Goal: Transaction & Acquisition: Purchase product/service

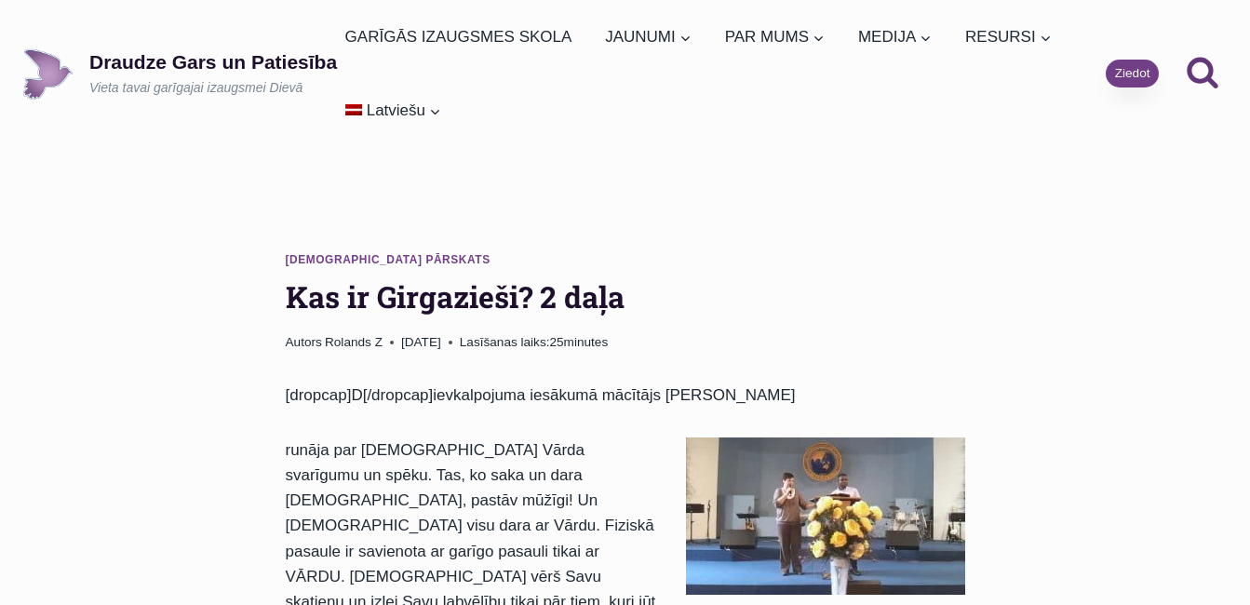
click at [1122, 81] on link "Ziedot" at bounding box center [1132, 74] width 53 height 28
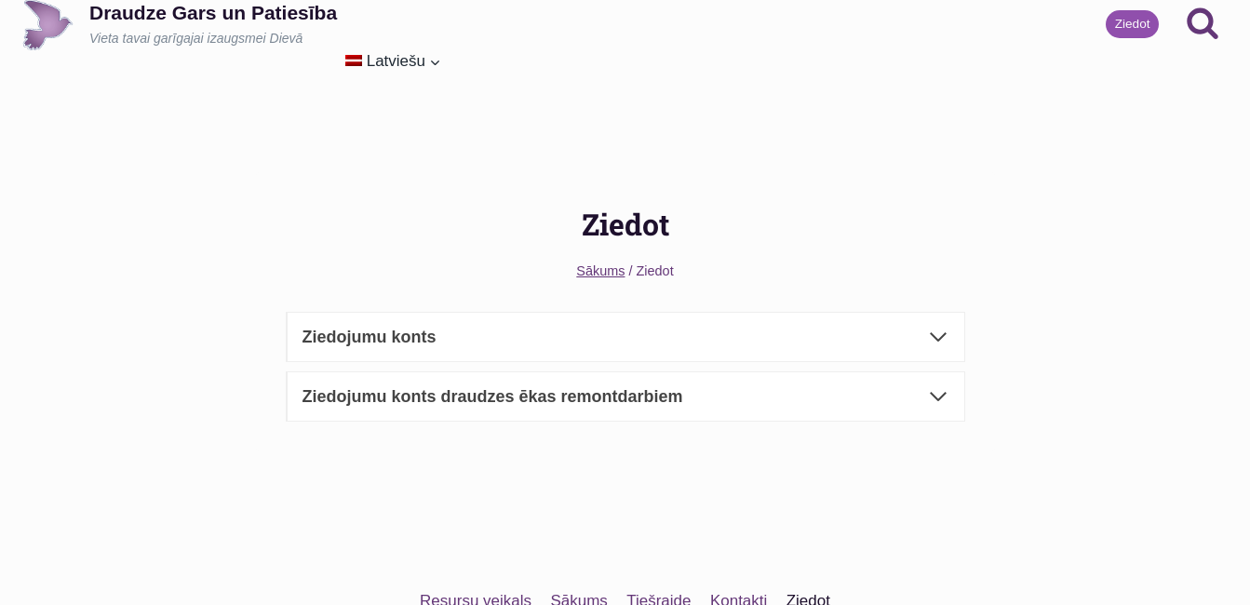
scroll to position [93, 0]
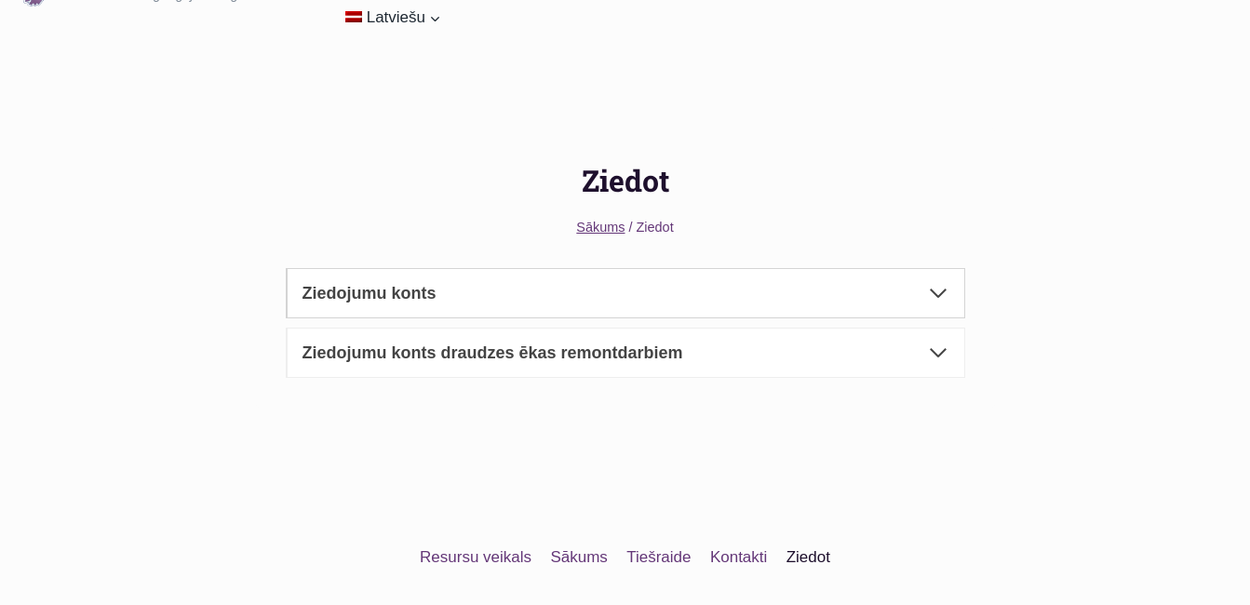
click at [934, 289] on span "button" at bounding box center [938, 293] width 22 height 22
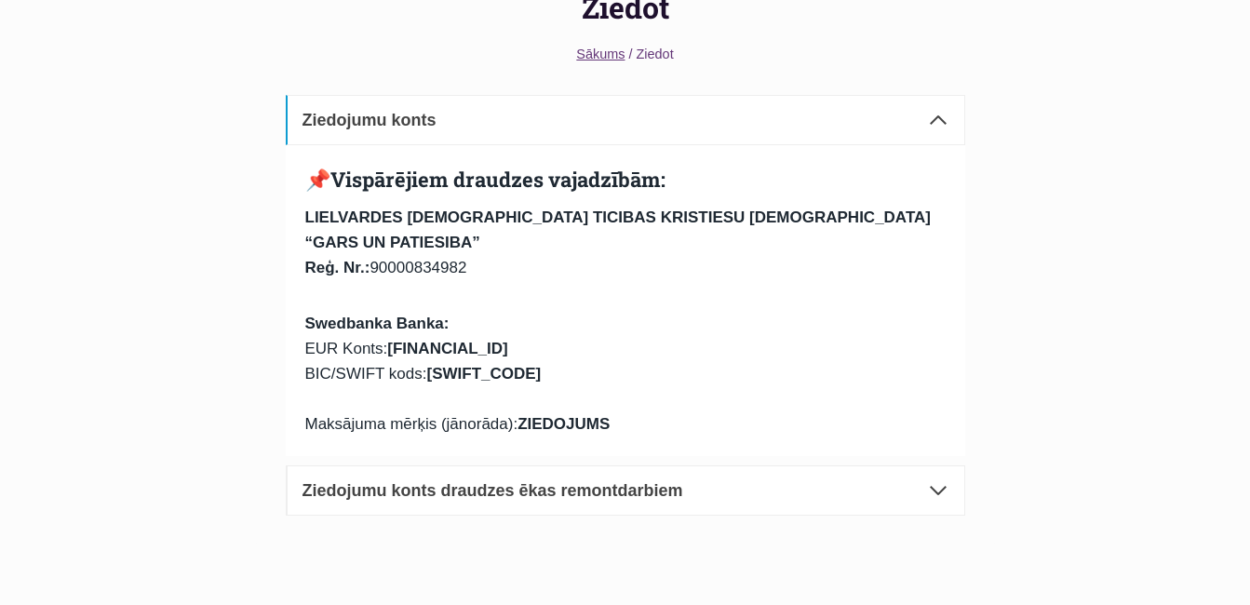
scroll to position [0, 0]
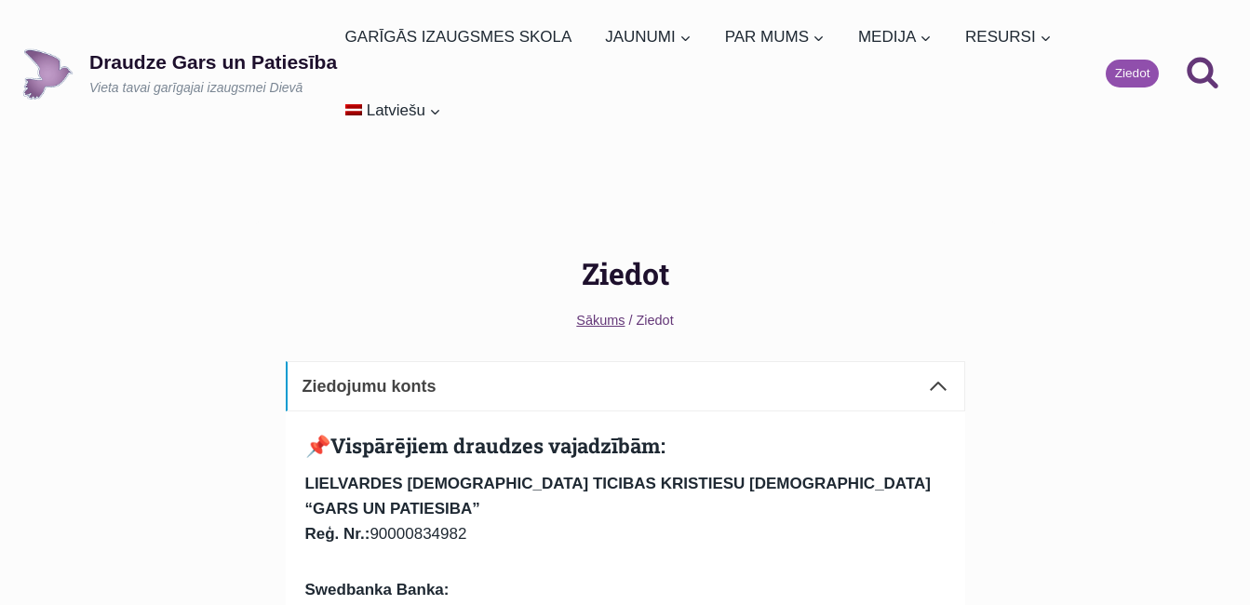
click at [939, 383] on span "button" at bounding box center [938, 386] width 22 height 22
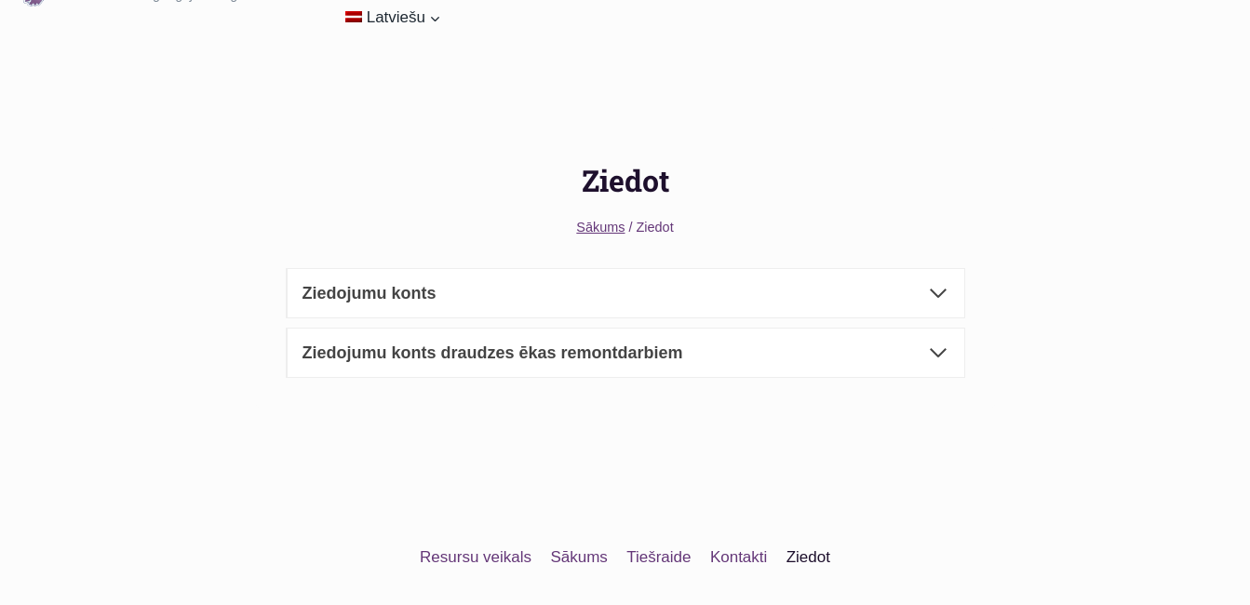
scroll to position [186, 0]
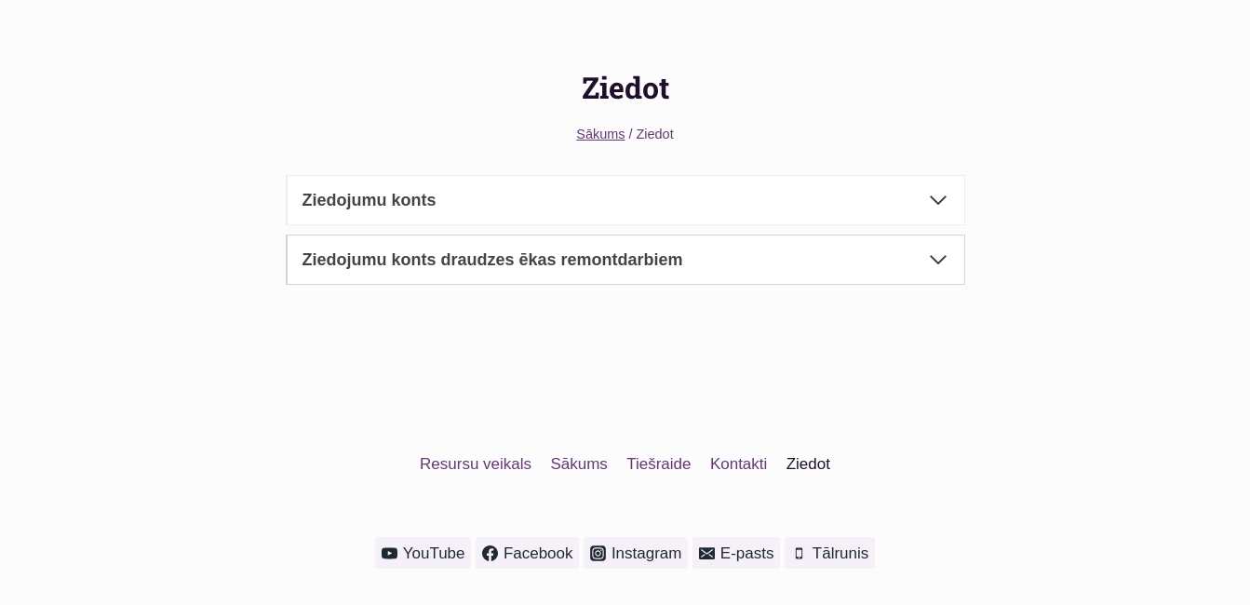
click at [936, 259] on span "button" at bounding box center [938, 259] width 22 height 22
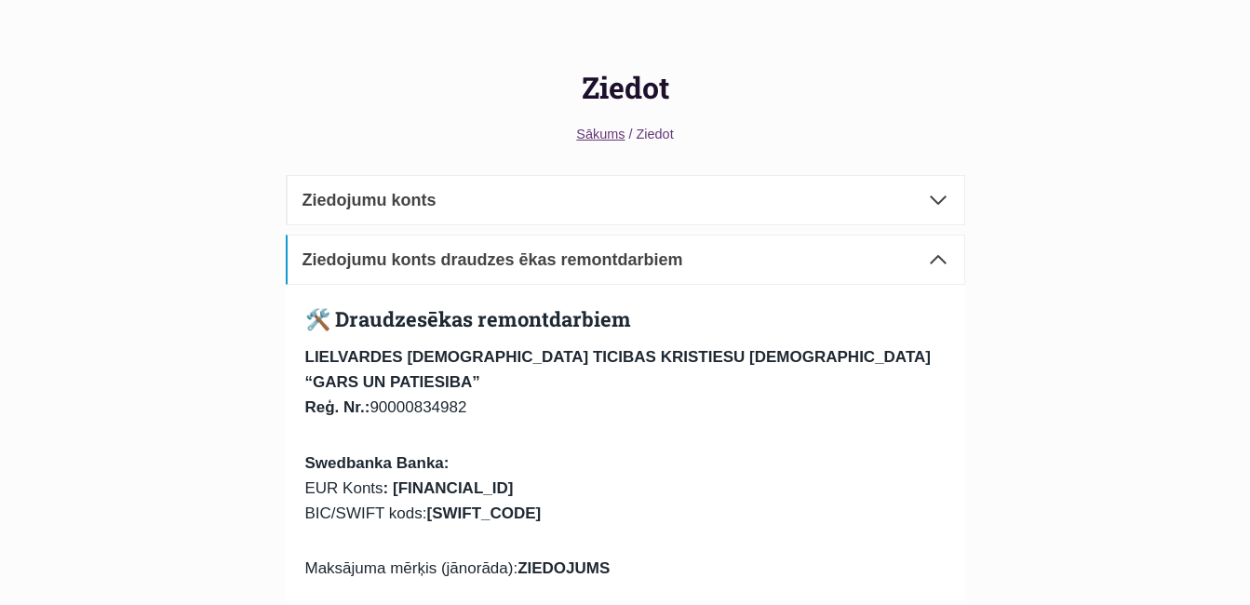
click at [949, 263] on button "Ziedojumu konts draudzes ēkas remontdarbiem" at bounding box center [625, 260] width 679 height 50
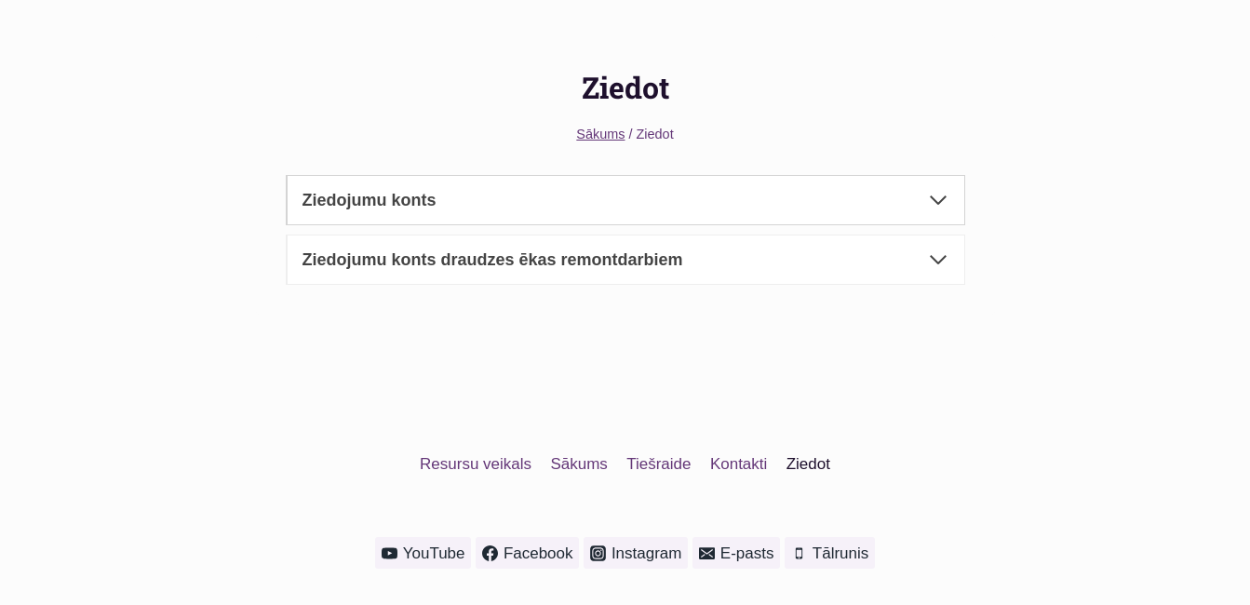
click at [941, 197] on span "button" at bounding box center [938, 200] width 22 height 22
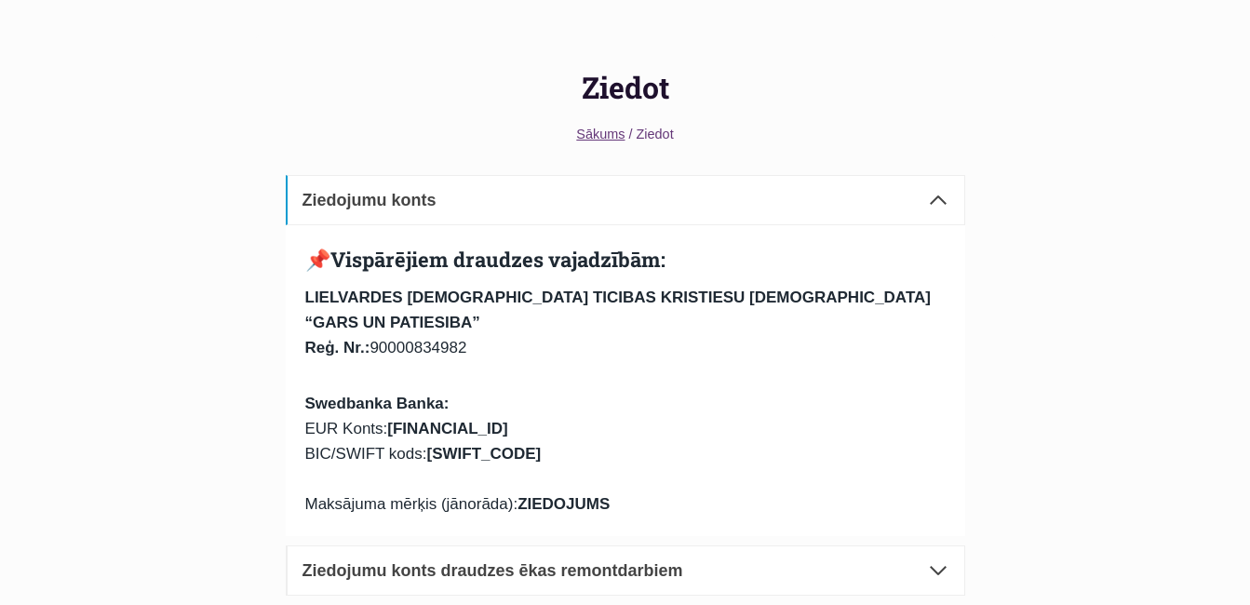
click at [935, 196] on span "button" at bounding box center [938, 200] width 22 height 22
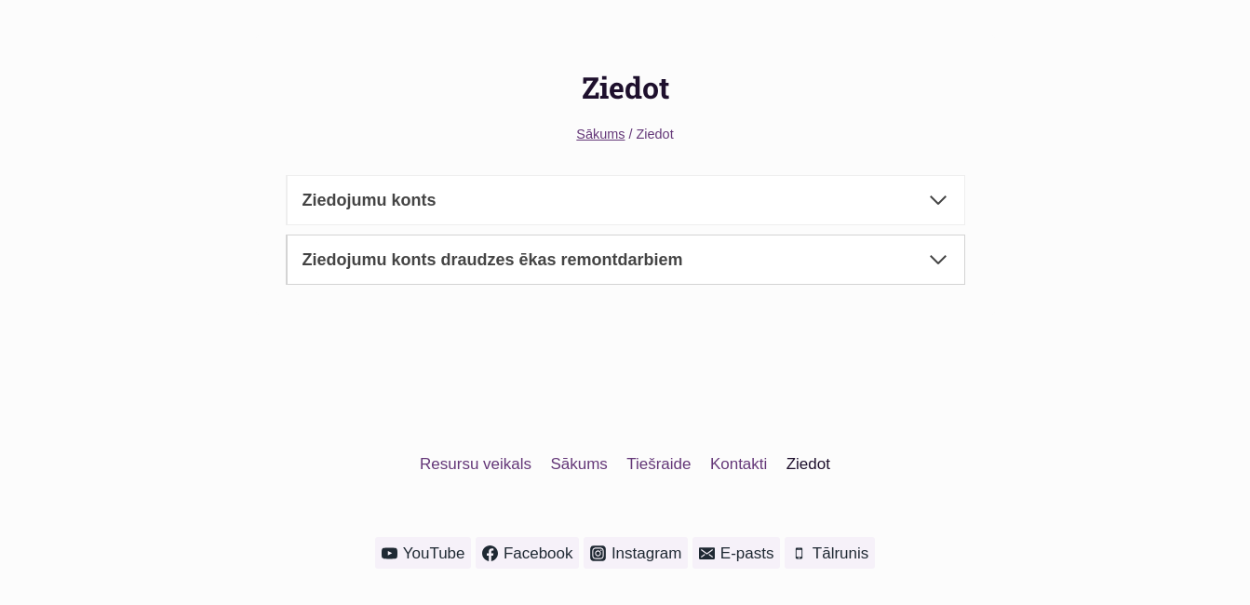
click at [933, 255] on span "button" at bounding box center [938, 259] width 22 height 22
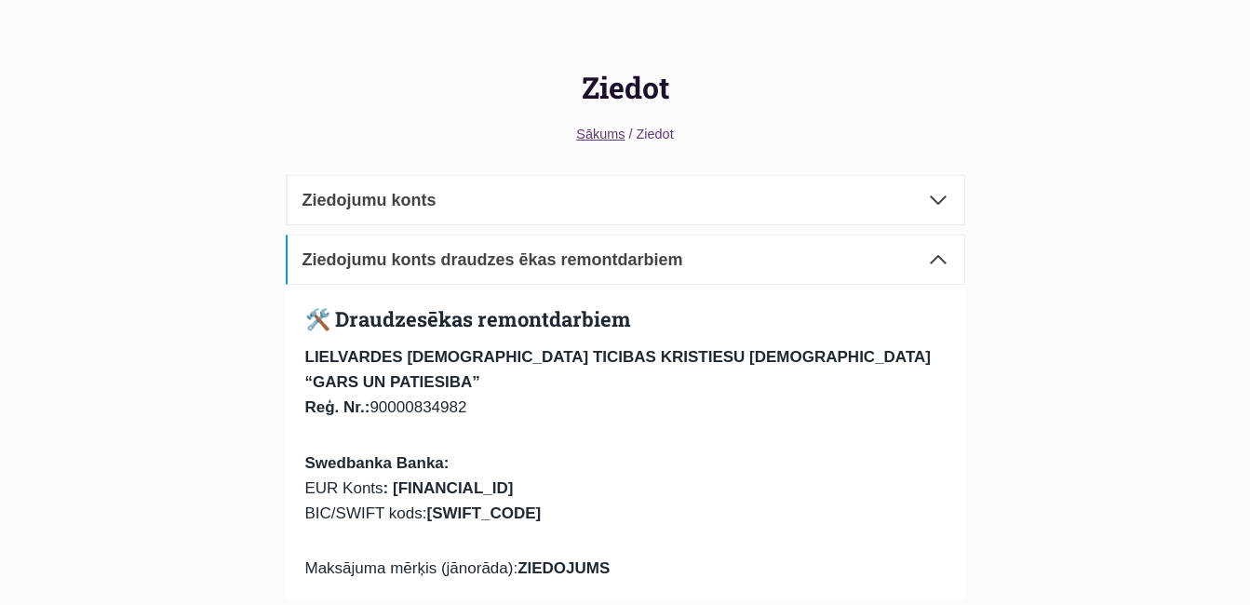
click at [938, 260] on span "button" at bounding box center [938, 259] width 22 height 22
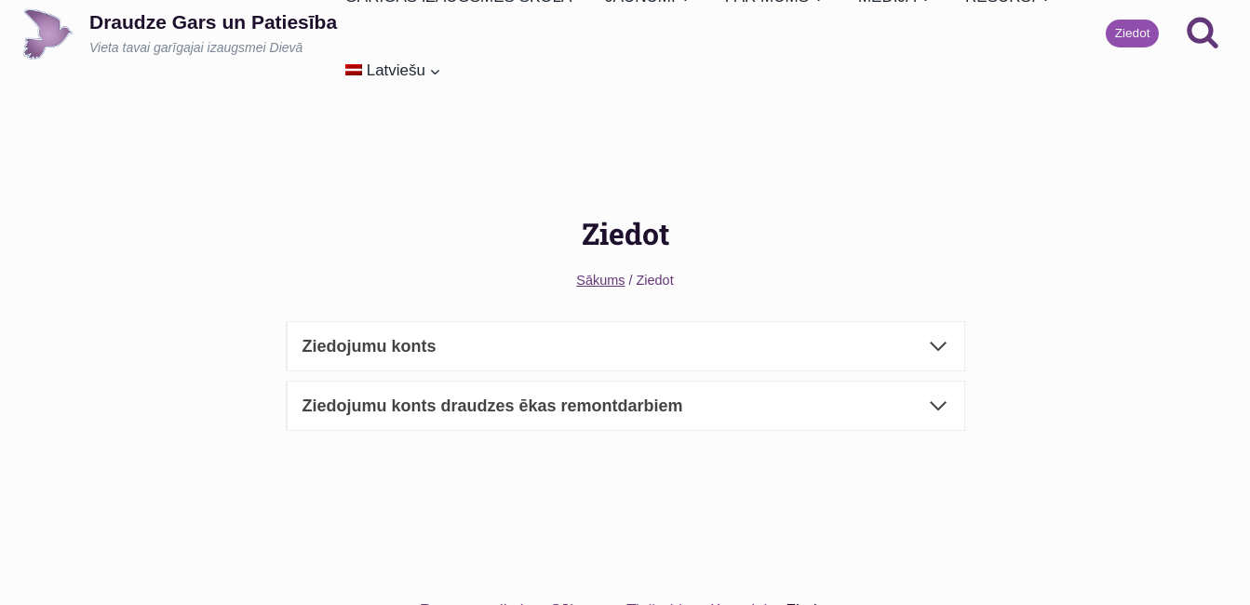
scroll to position [0, 0]
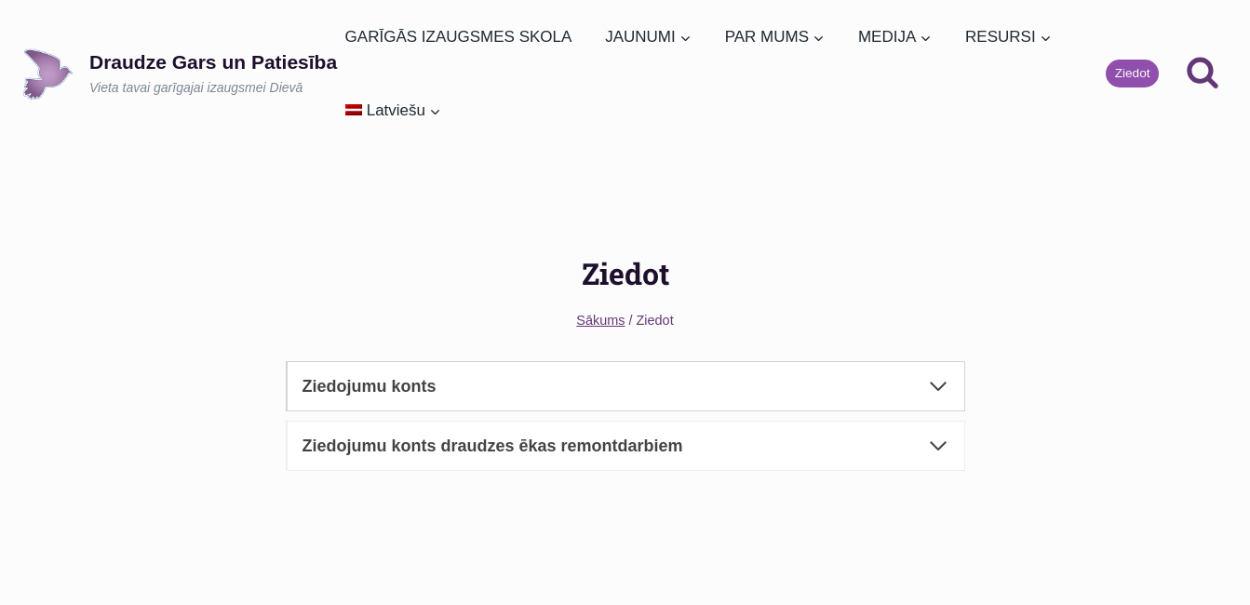
click at [419, 387] on strong "Ziedojumu konts" at bounding box center [369, 386] width 134 height 19
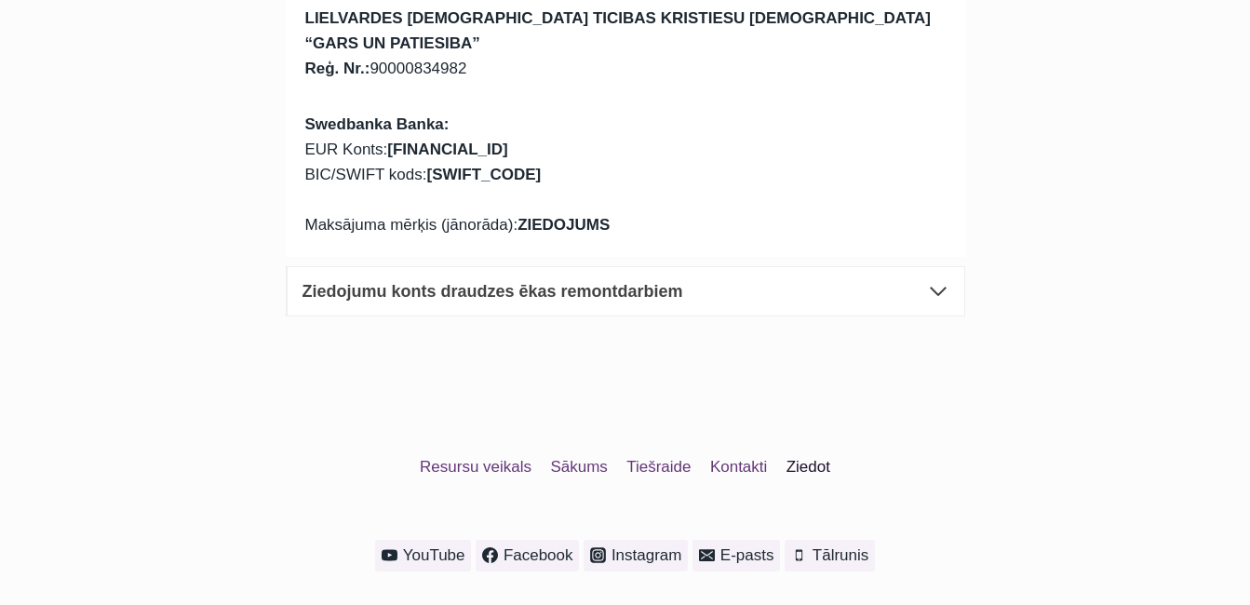
scroll to position [547, 0]
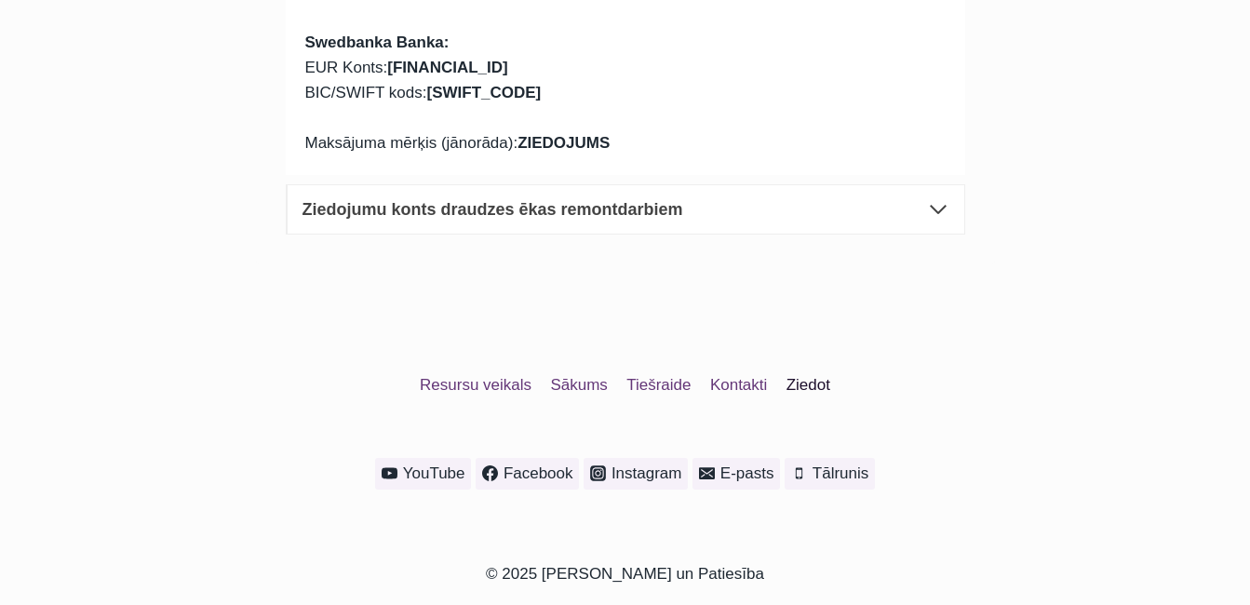
click at [805, 367] on link "Ziedot" at bounding box center [808, 384] width 63 height 34
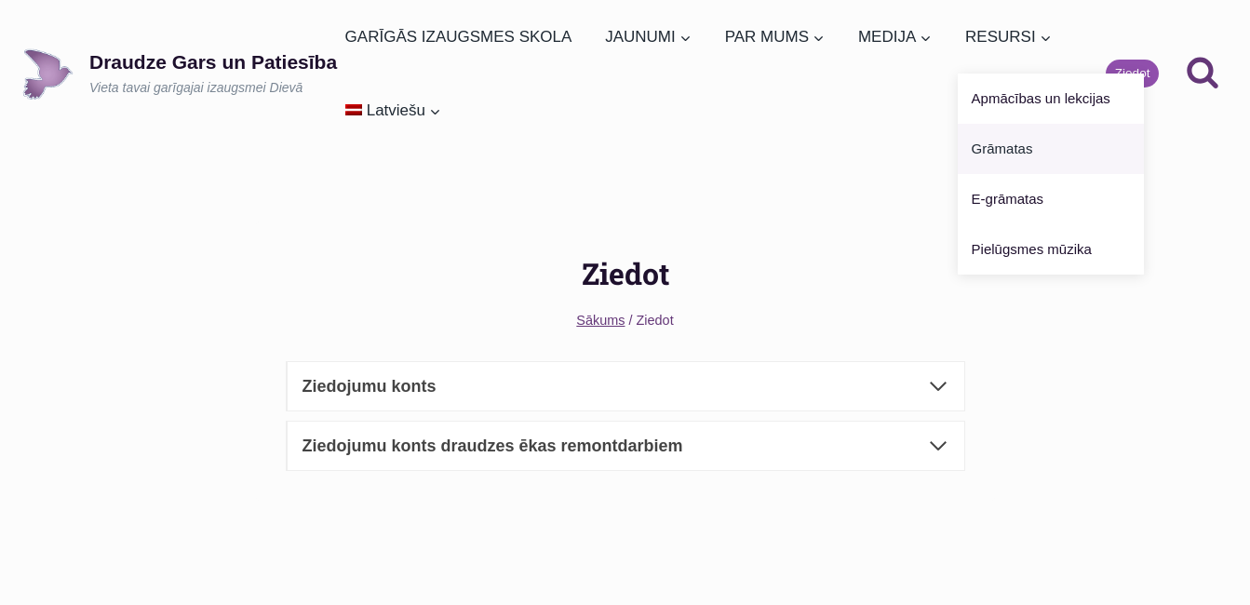
click at [1006, 150] on link "Grāmatas" at bounding box center [1051, 149] width 186 height 50
